Goal: Task Accomplishment & Management: Manage account settings

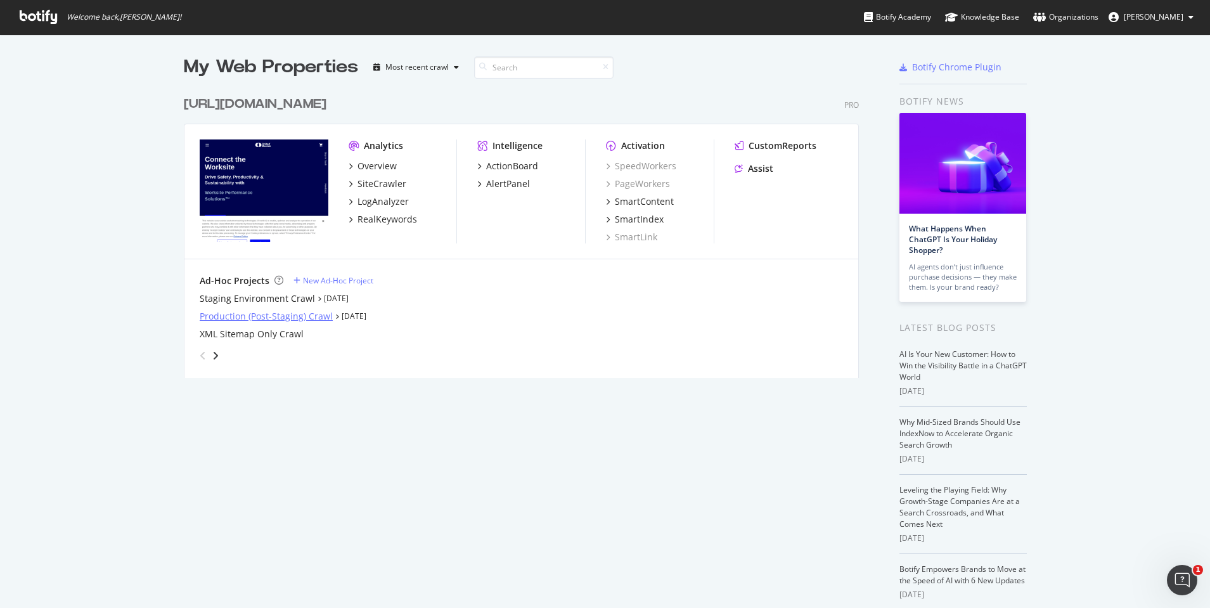
click at [308, 318] on div "Production (Post-Staging) Crawl" at bounding box center [266, 316] width 133 height 13
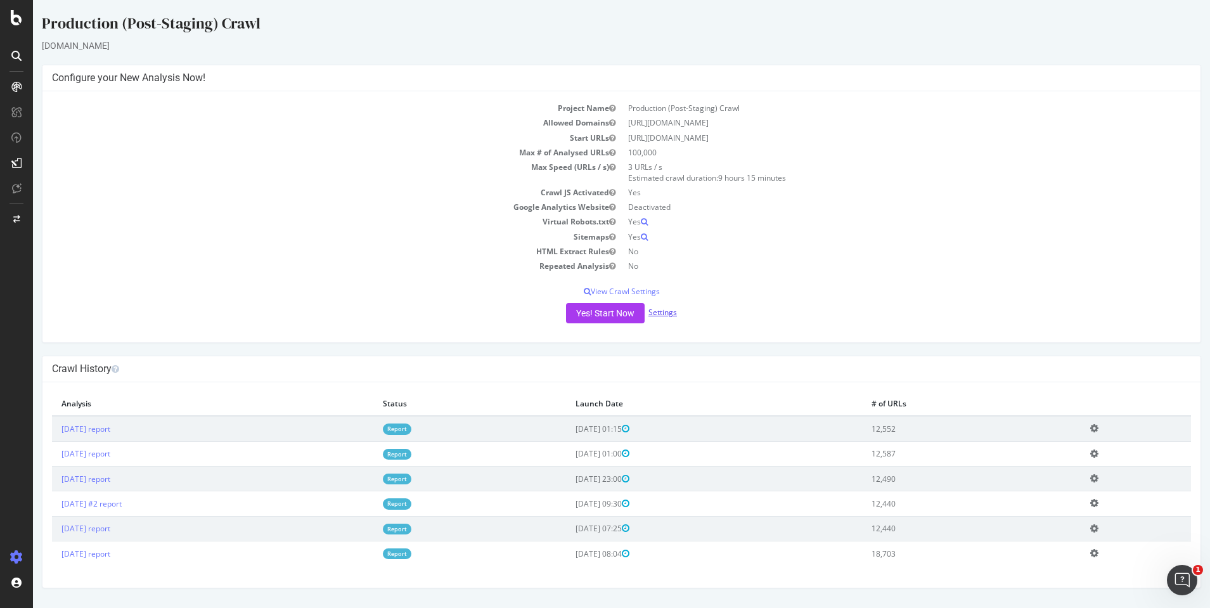
click at [668, 311] on link "Settings" at bounding box center [663, 312] width 29 height 11
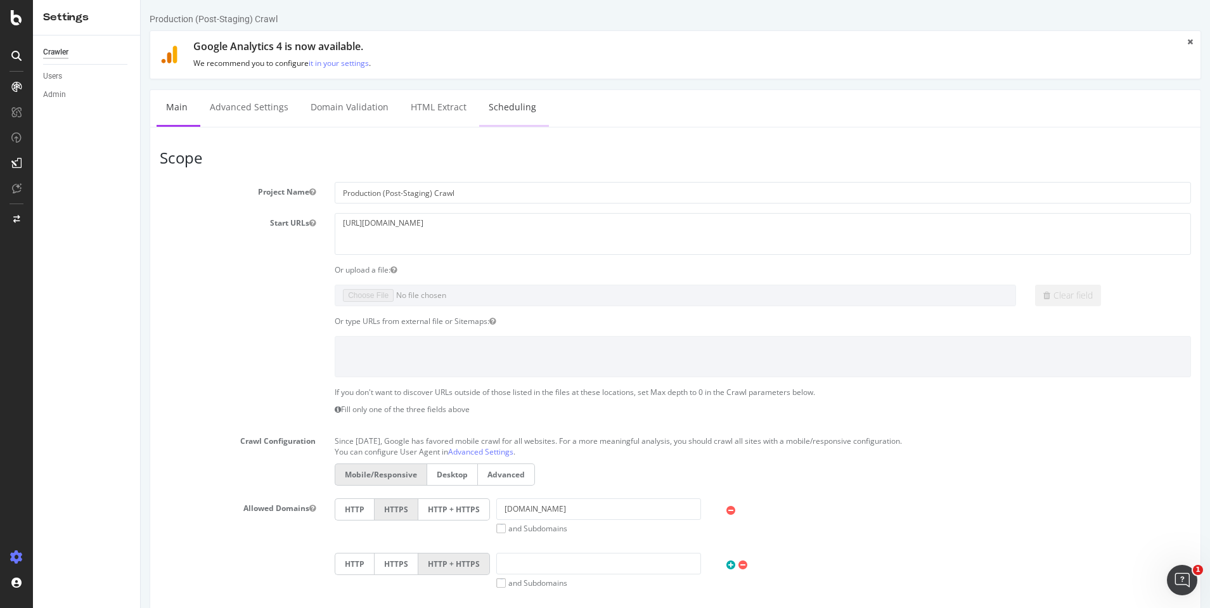
click at [524, 108] on link "Scheduling" at bounding box center [512, 107] width 67 height 35
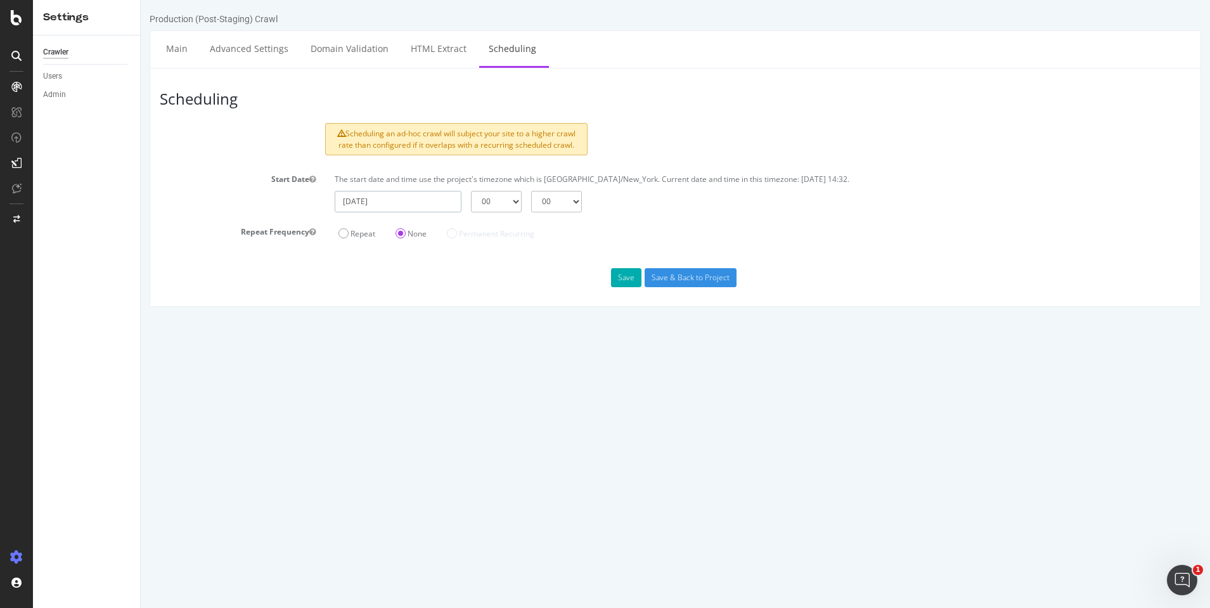
click at [446, 205] on input "[DATE]" at bounding box center [398, 202] width 127 height 22
click at [471, 340] on td "28" at bounding box center [470, 344] width 29 height 19
type input "[DATE]"
click at [513, 200] on select "00 01 02 03 04 05 06 07 08 09 10 11 12 13 14 15 16 17 18 19 20 21 22 23" at bounding box center [496, 202] width 51 height 22
click at [471, 191] on select "00 01 02 03 04 05 06 07 08 09 10 11 12 13 14 15 16 17 18 19 20 21 22 23" at bounding box center [496, 202] width 51 height 22
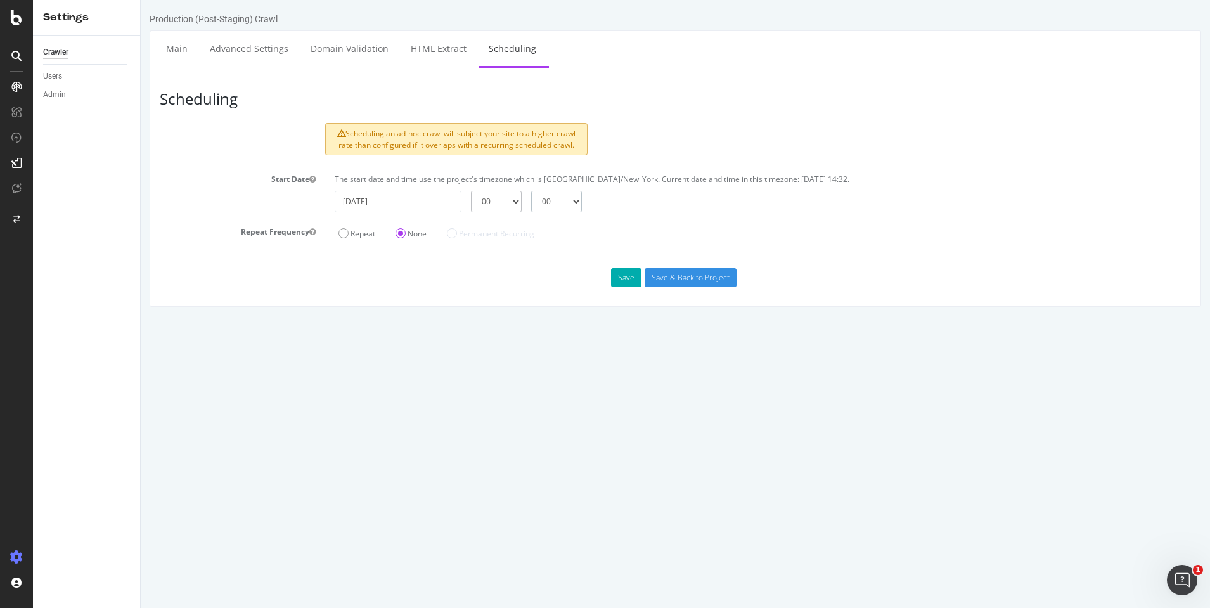
click at [556, 210] on select "00 15 30 45" at bounding box center [556, 202] width 51 height 22
select select "15"
click at [531, 191] on select "00 15 30 45" at bounding box center [556, 202] width 51 height 22
click at [647, 210] on div "[DATE] 00 01 02 03 04 05 06 07 08 09 10 11 12 13 14 15 16 17 18 19 20 21 22 23 …" at bounding box center [762, 202] width 869 height 22
click at [671, 276] on input "Save & Back to Project" at bounding box center [691, 277] width 92 height 19
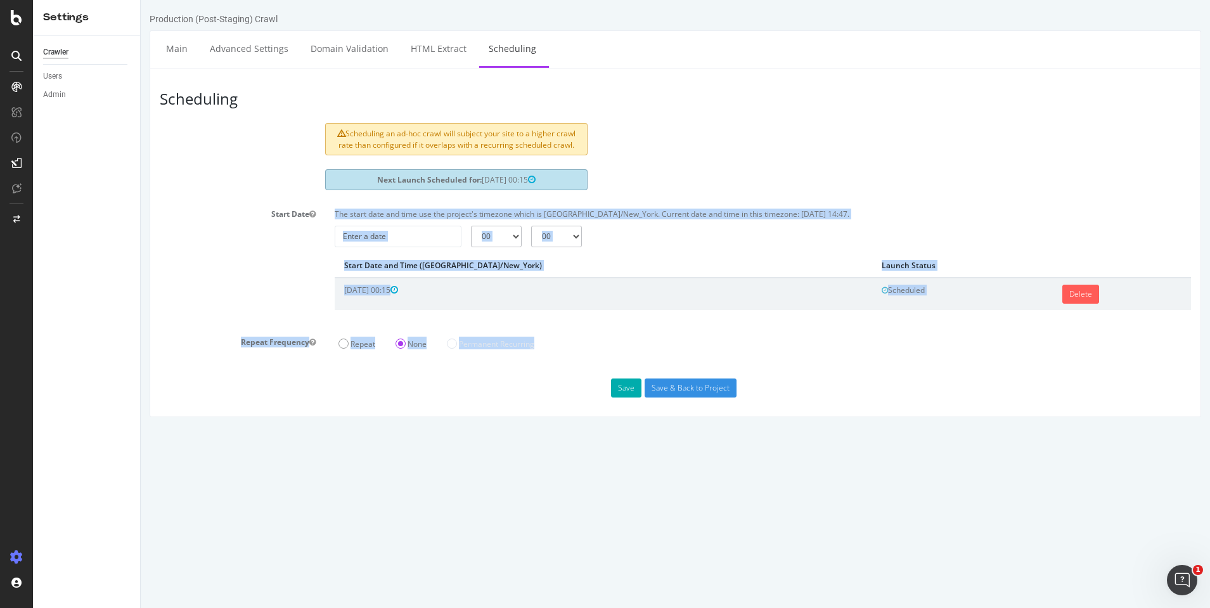
drag, startPoint x: 388, startPoint y: 521, endPoint x: 260, endPoint y: 252, distance: 298.3
click at [260, 252] on html "Production (Post-Staging) Crawl Main Advanced Settings Domain Validation HTML E…" at bounding box center [675, 215] width 1069 height 430
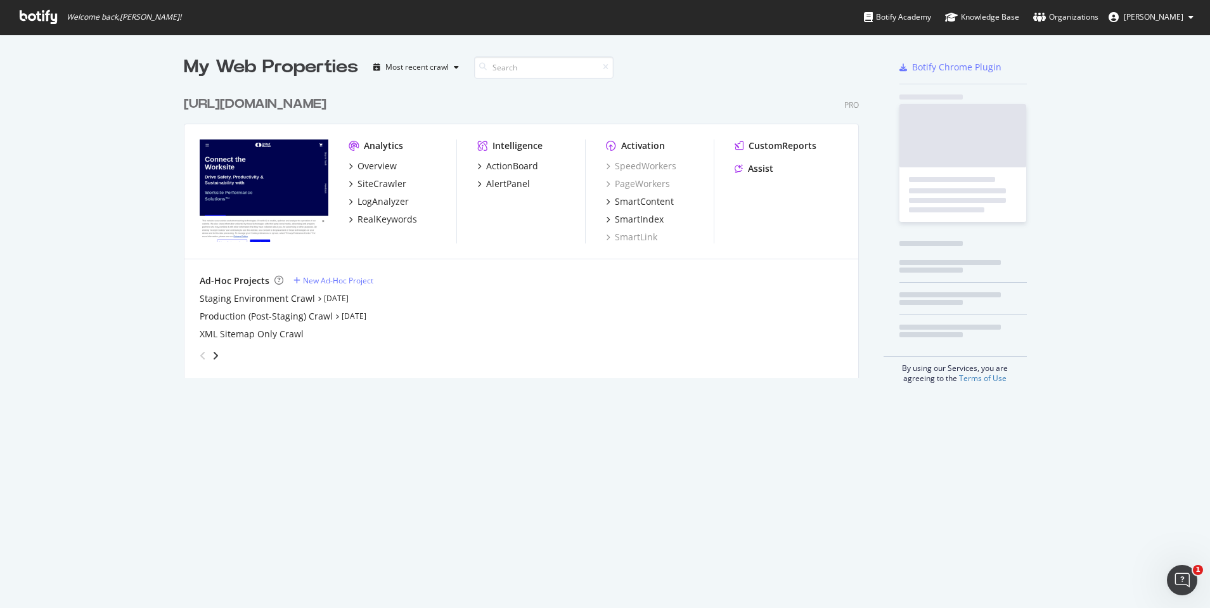
scroll to position [608, 1210]
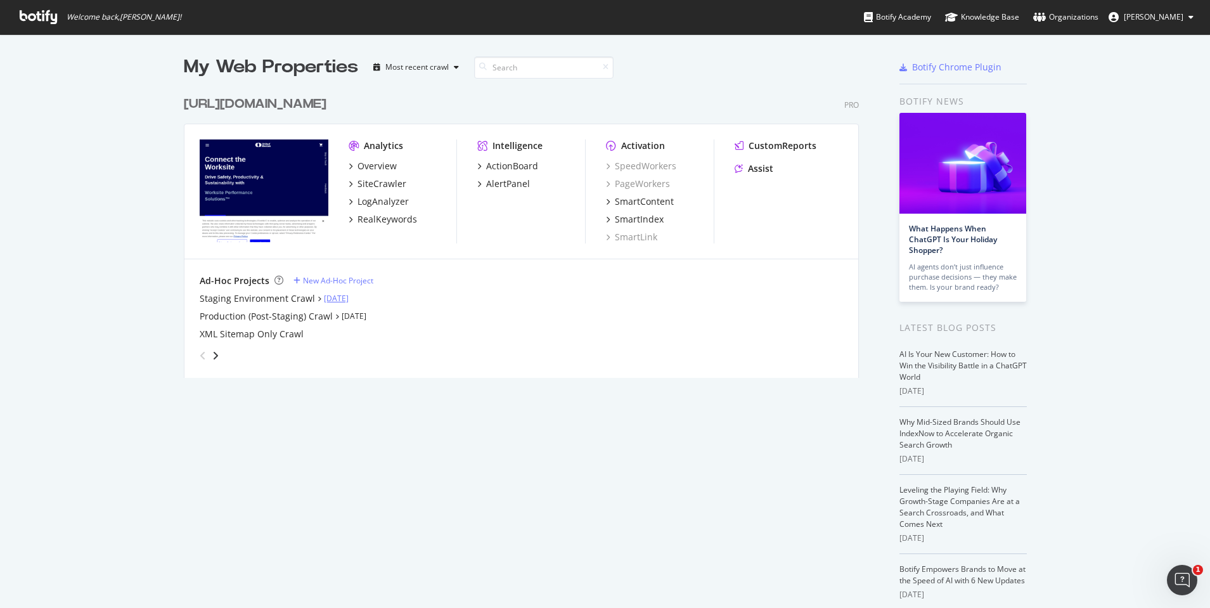
click at [349, 299] on link "[DATE]" at bounding box center [336, 298] width 25 height 11
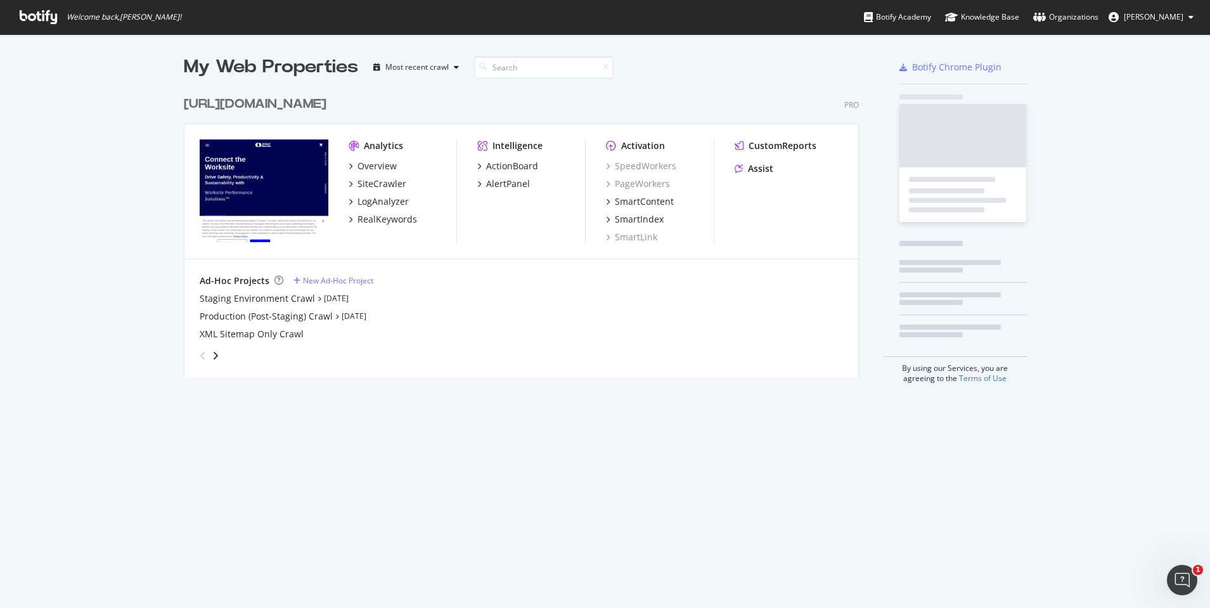
scroll to position [608, 1210]
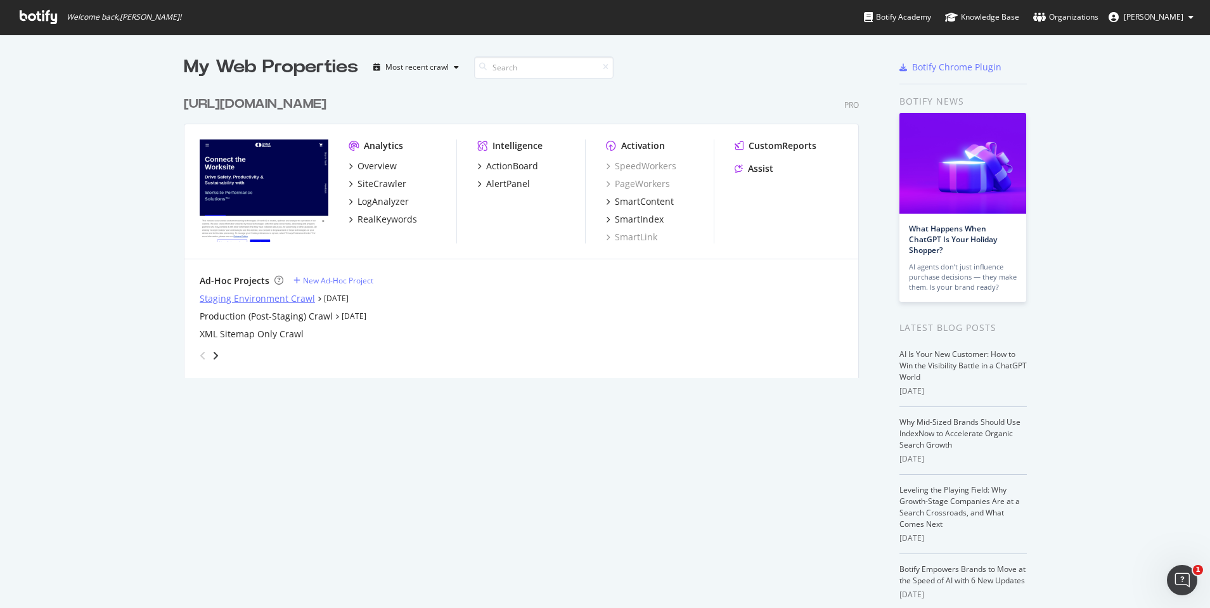
click at [288, 302] on div "Staging Environment Crawl" at bounding box center [257, 298] width 115 height 13
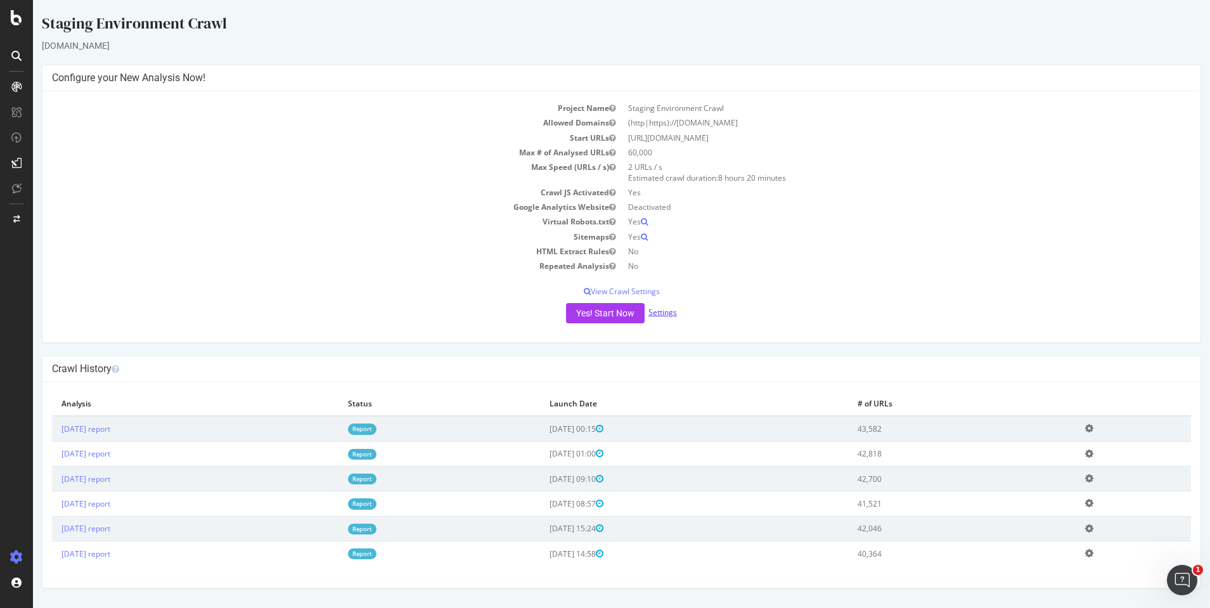
click at [663, 311] on link "Settings" at bounding box center [663, 312] width 29 height 11
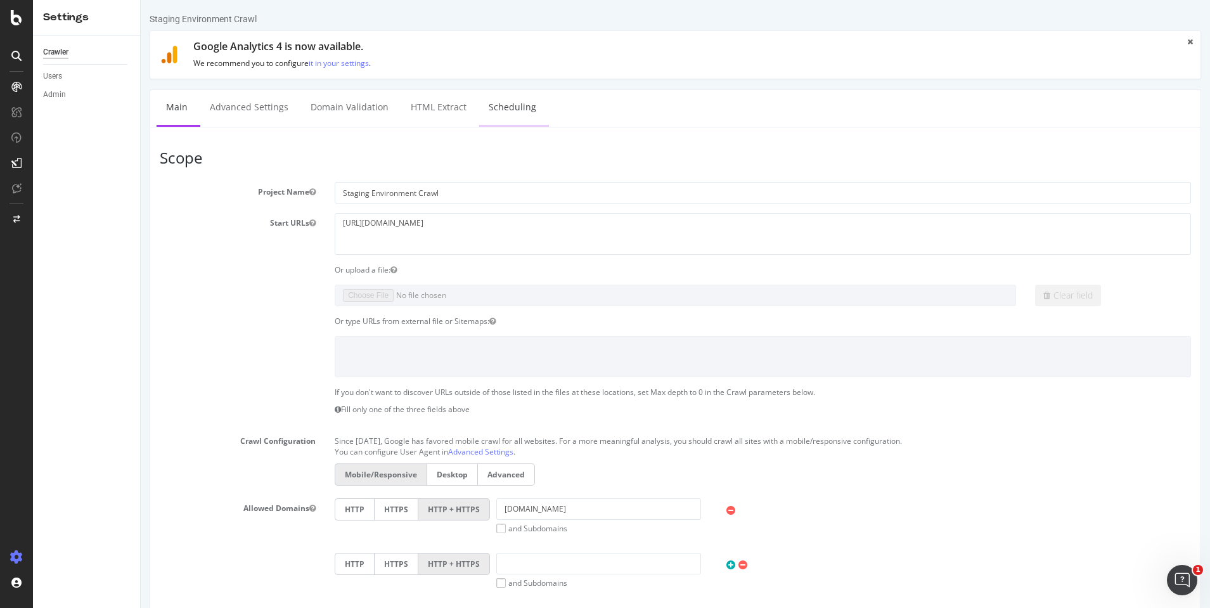
click at [506, 116] on link "Scheduling" at bounding box center [512, 107] width 67 height 35
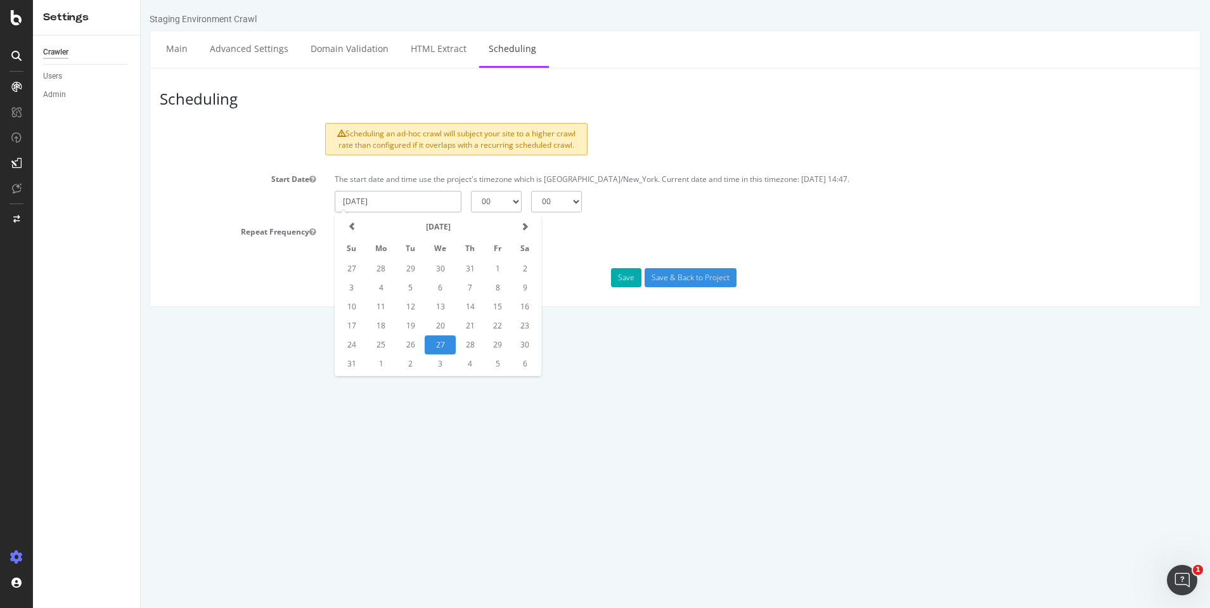
click at [446, 205] on input "[DATE]" at bounding box center [398, 202] width 127 height 22
click at [488, 347] on td "29" at bounding box center [497, 344] width 27 height 19
type input "[DATE]"
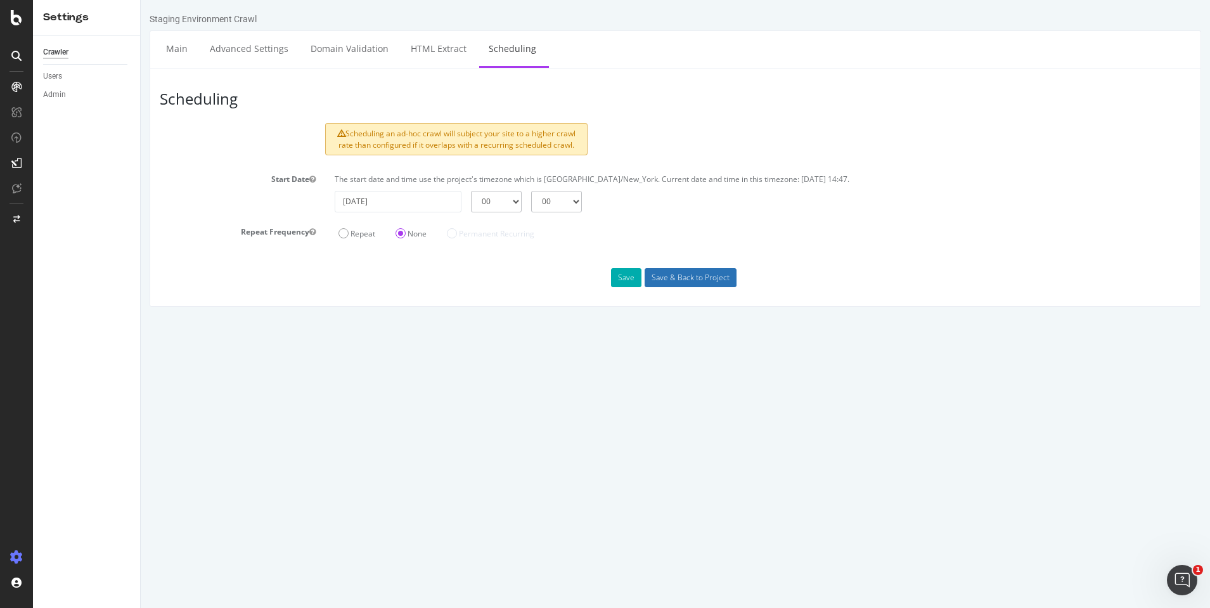
click at [682, 275] on input "Save & Back to Project" at bounding box center [691, 277] width 92 height 19
